Goal: Task Accomplishment & Management: Use online tool/utility

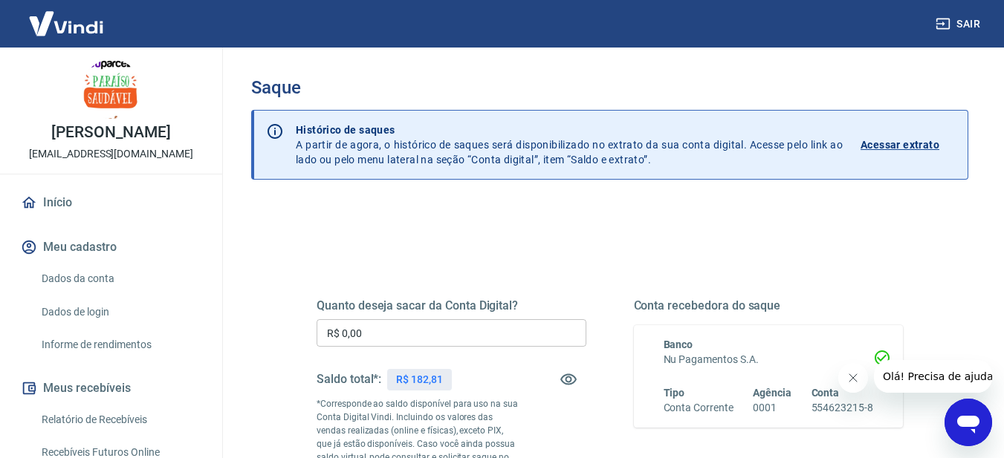
click at [397, 330] on input "R$ 0,00" at bounding box center [451, 332] width 270 height 27
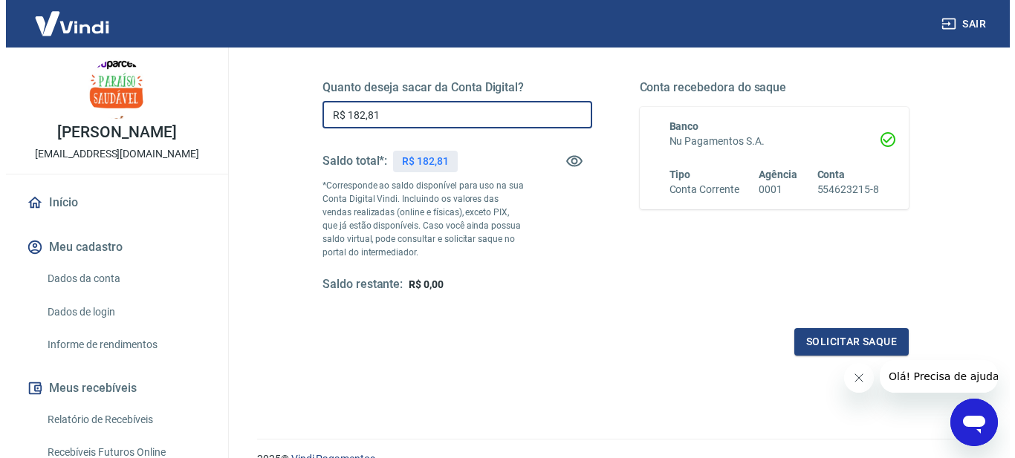
scroll to position [223, 0]
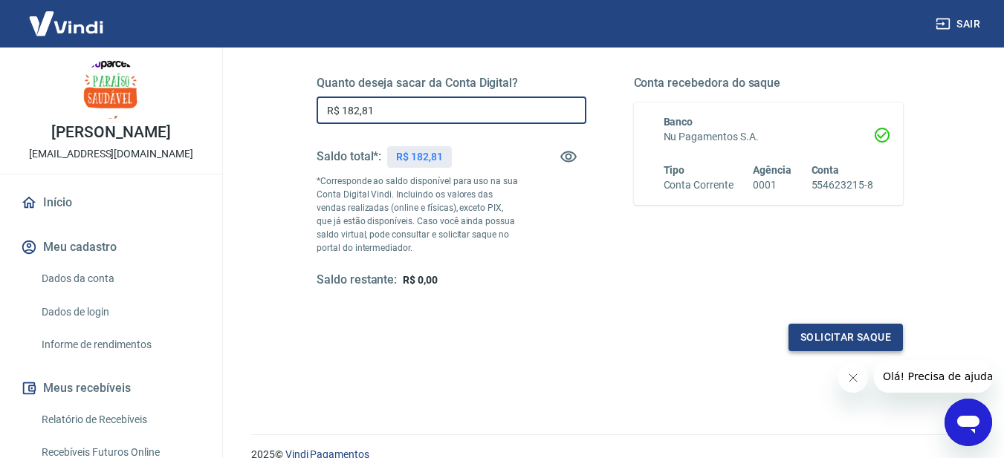
type input "R$ 182,81"
click at [841, 343] on button "Solicitar saque" at bounding box center [845, 337] width 114 height 27
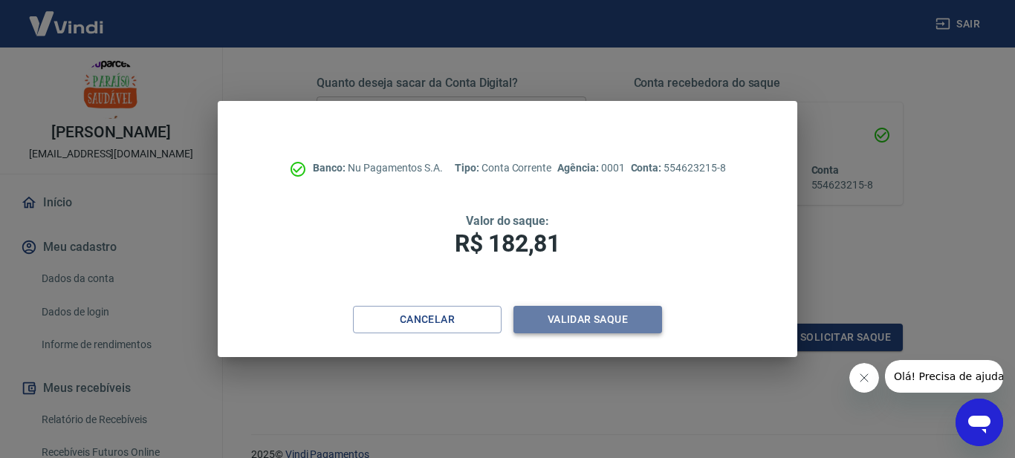
click at [588, 316] on button "Validar saque" at bounding box center [587, 319] width 149 height 27
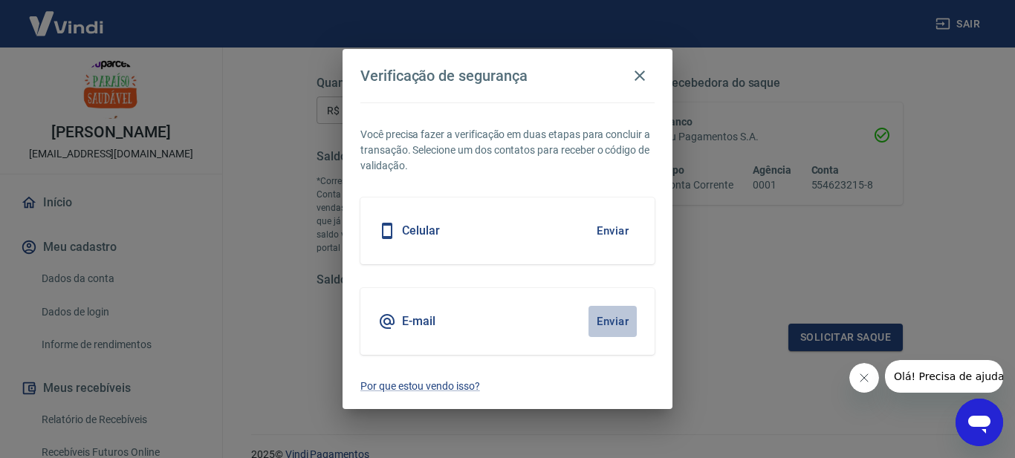
click at [618, 316] on button "Enviar" at bounding box center [612, 321] width 48 height 31
click at [607, 235] on body "Sair [PERSON_NAME] [EMAIL_ADDRESS][DOMAIN_NAME] Início Meu cadastro Dados da co…" at bounding box center [507, 6] width 1015 height 458
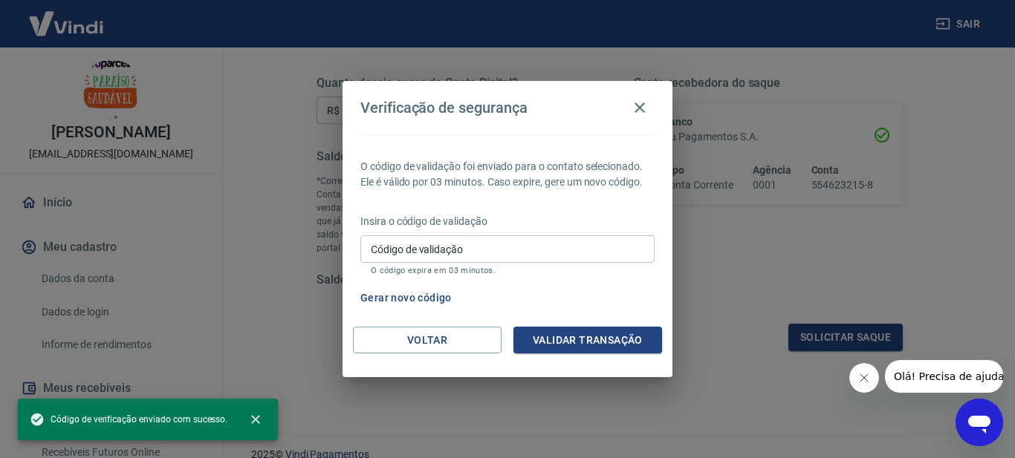
click at [498, 258] on input "Código de validação" at bounding box center [507, 248] width 294 height 27
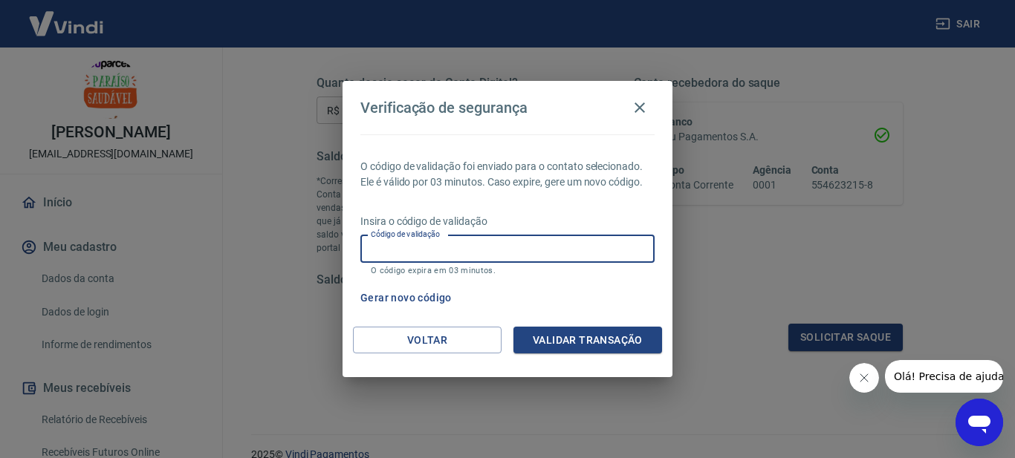
click at [516, 250] on input "Código de validação" at bounding box center [507, 248] width 294 height 27
paste input "18.697.310/0001-72"
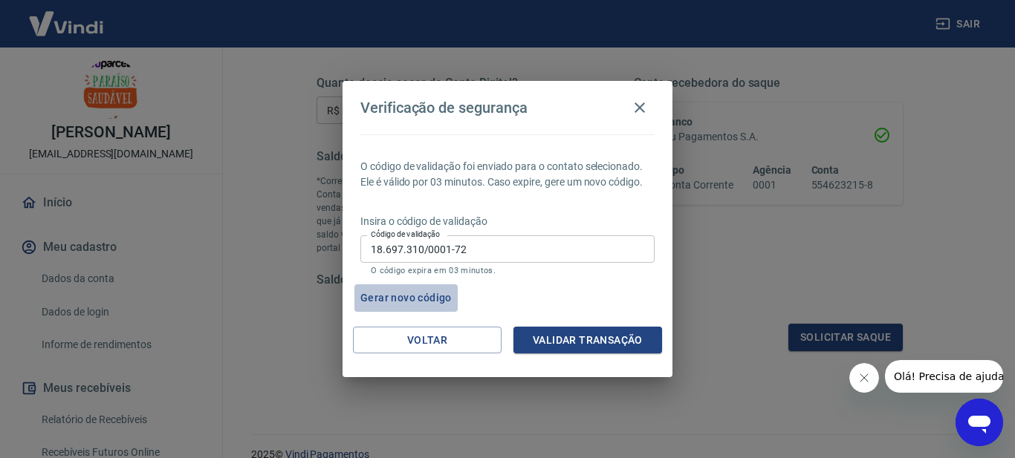
click at [447, 297] on button "Gerar novo código" at bounding box center [405, 297] width 103 height 27
click at [294, 259] on div "Verificação de segurança O código de validação foi enviado para o contato selec…" at bounding box center [507, 229] width 1015 height 458
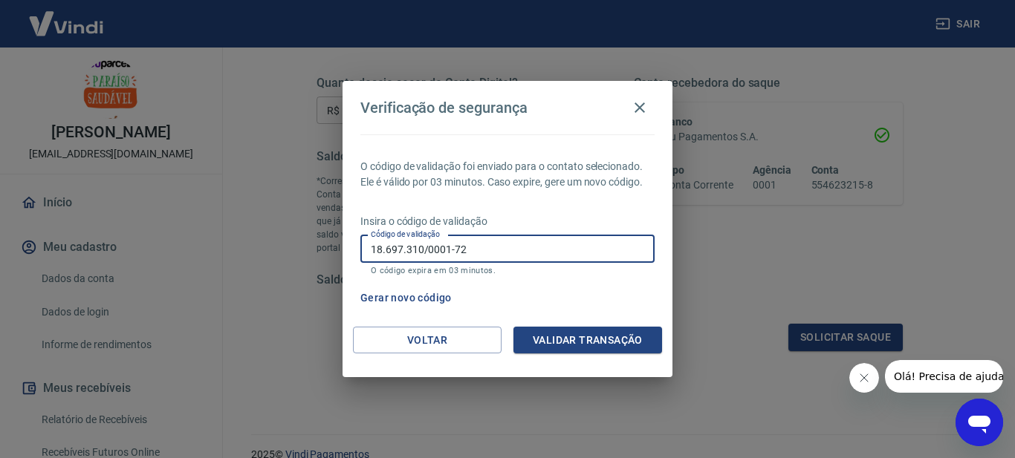
type input "="
paste input "700857"
type input "700857"
click at [592, 330] on button "Validar transação" at bounding box center [587, 340] width 149 height 27
